Goal: Complete application form

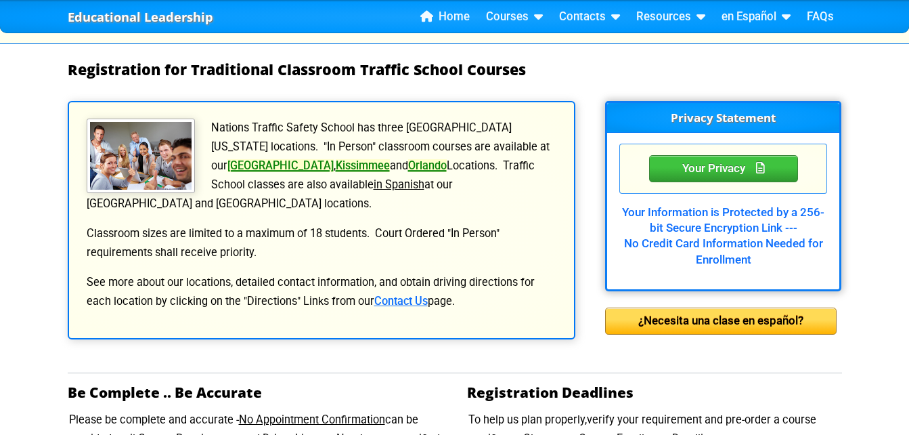
scroll to position [179, 0]
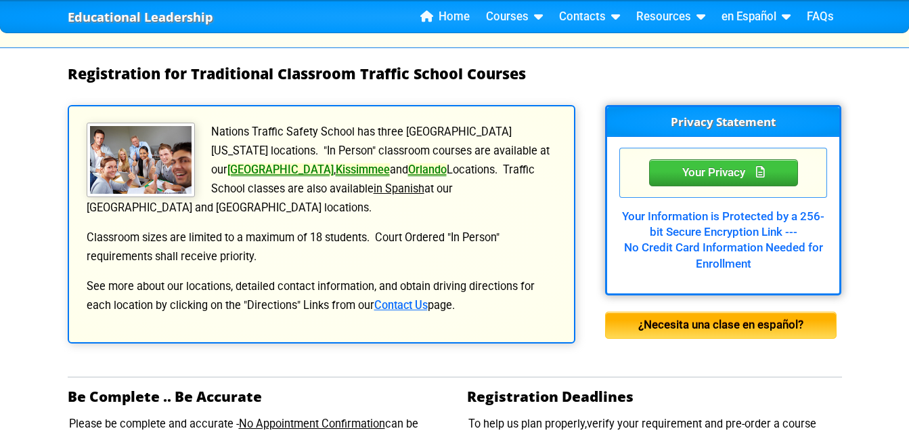
click at [616, 336] on div "¿Necesita una clase en español?" at bounding box center [720, 324] width 231 height 27
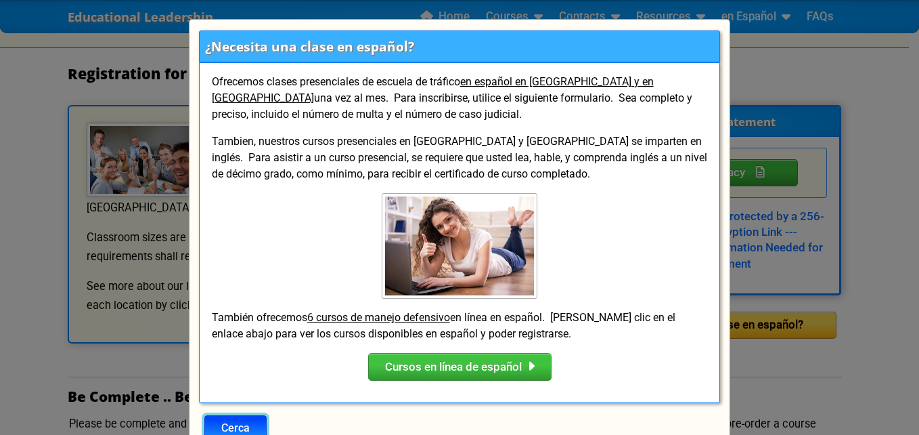
click at [240, 426] on button "Cerca" at bounding box center [235, 428] width 62 height 26
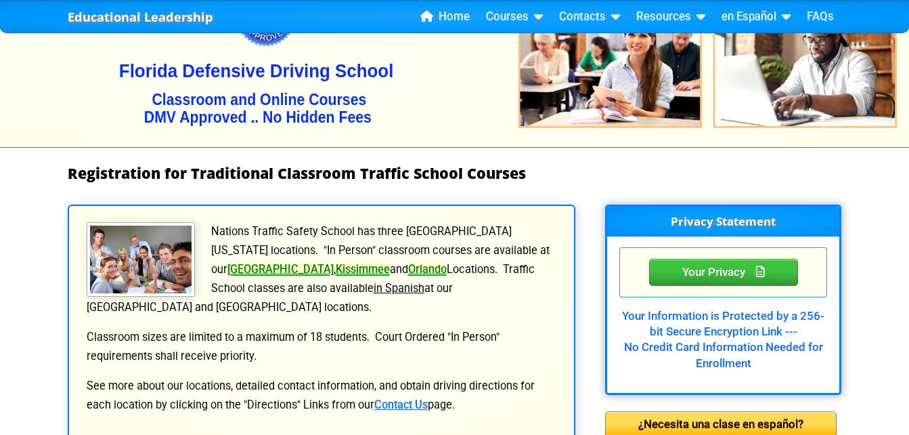
scroll to position [75, 0]
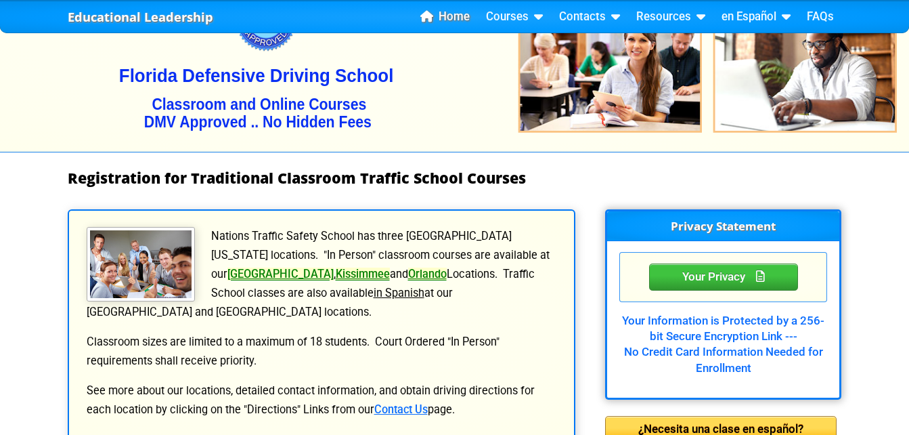
click at [443, 26] on link "Home" at bounding box center [445, 17] width 60 height 20
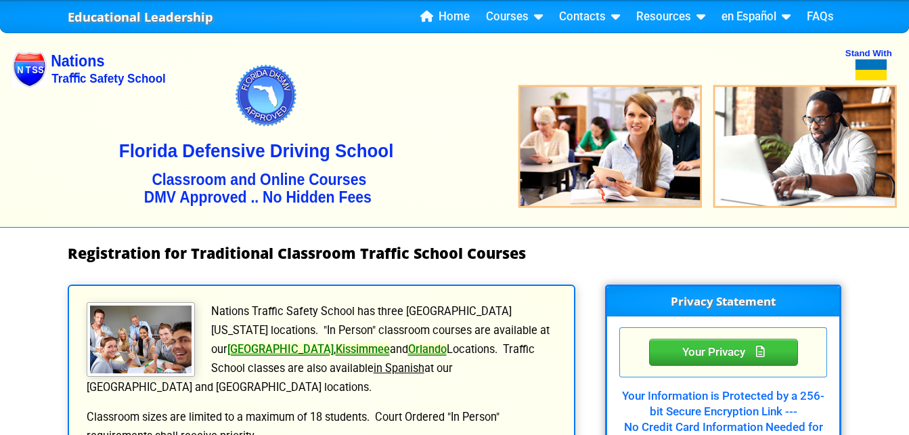
select select
